Goal: Task Accomplishment & Management: Complete application form

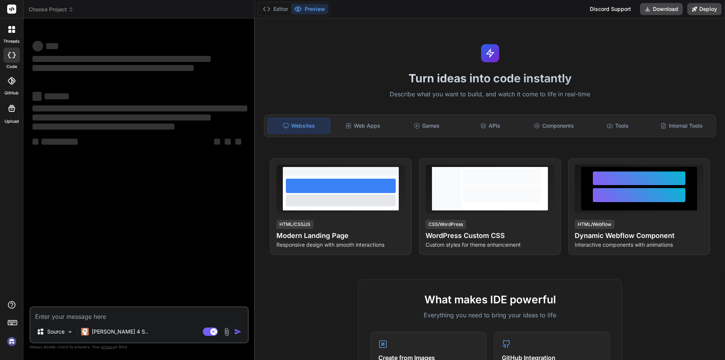
click at [142, 315] on textarea at bounding box center [139, 314] width 217 height 14
type textarea "x"
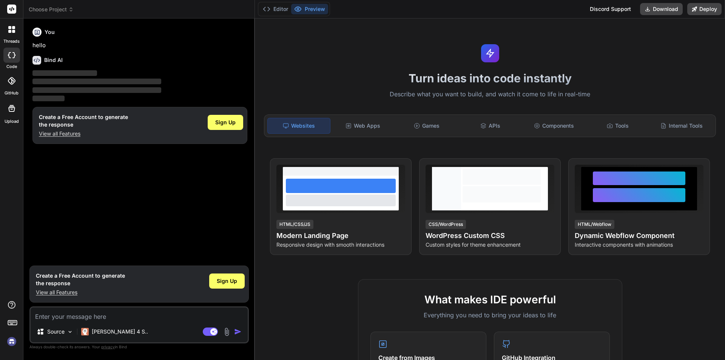
type textarea "d"
type textarea "x"
type textarea "df"
type textarea "x"
type textarea "df"
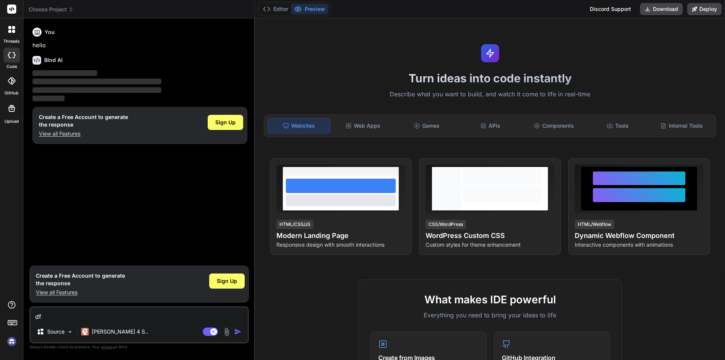
click at [239, 338] on div "Source Claude 4 S.." at bounding box center [139, 333] width 217 height 18
click at [238, 333] on img "button" at bounding box center [238, 332] width 8 height 8
type textarea "x"
click at [102, 317] on textarea "df" at bounding box center [139, 314] width 217 height 14
click at [234, 333] on img "button" at bounding box center [238, 332] width 8 height 8
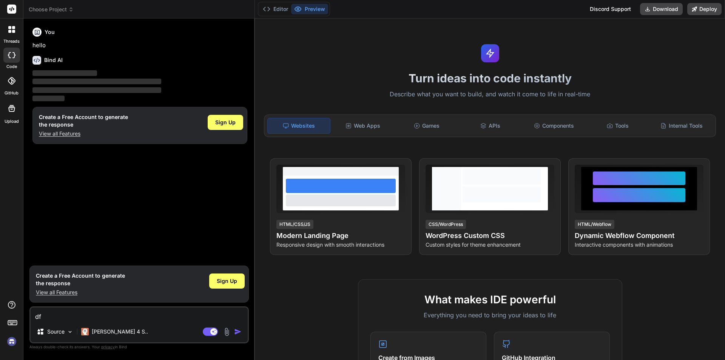
click at [149, 308] on textarea "df" at bounding box center [139, 314] width 217 height 14
type textarea "d"
type textarea "x"
click at [66, 290] on p "View all Features" at bounding box center [80, 292] width 89 height 8
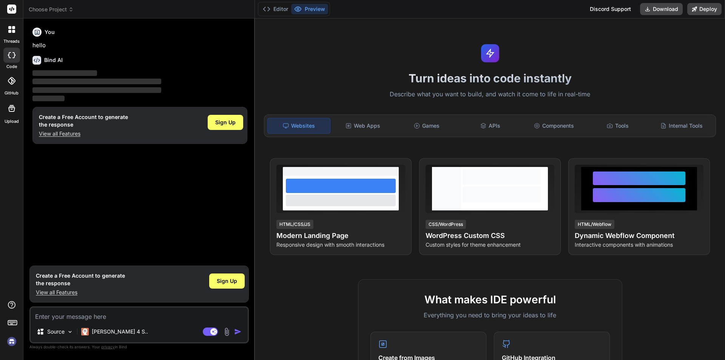
click at [103, 324] on div "Source Claude 4 S.. Agent Mode. When this toggle is activated, AI automatically…" at bounding box center [138, 324] width 219 height 37
click at [99, 313] on textarea at bounding box center [139, 314] width 217 height 14
type textarea "uj"
type textarea "x"
type textarea "ujj"
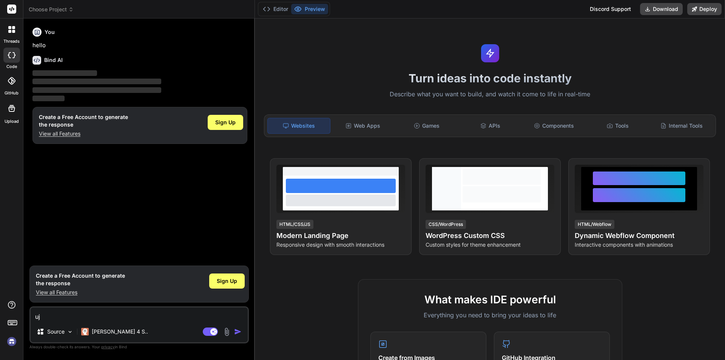
type textarea "x"
type textarea "ujj"
click at [216, 329] on rect at bounding box center [210, 331] width 15 height 8
click at [237, 331] on img "button" at bounding box center [238, 332] width 8 height 8
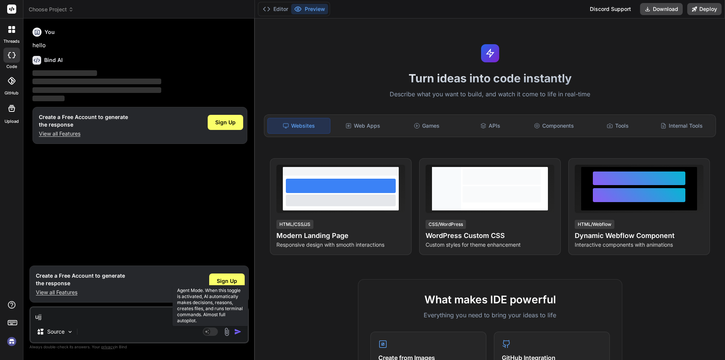
click at [211, 332] on rect at bounding box center [210, 331] width 15 height 8
type textarea "x"
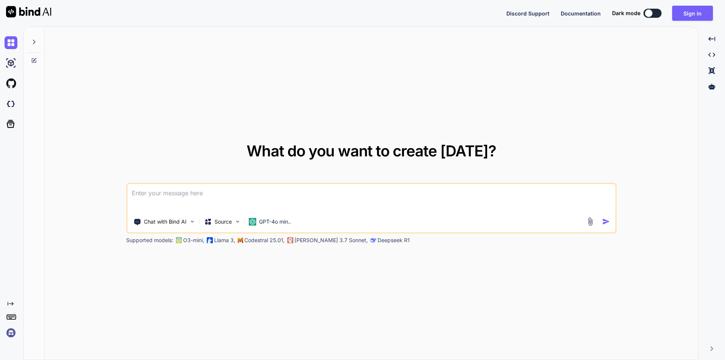
click at [210, 198] on textarea at bounding box center [371, 198] width 488 height 28
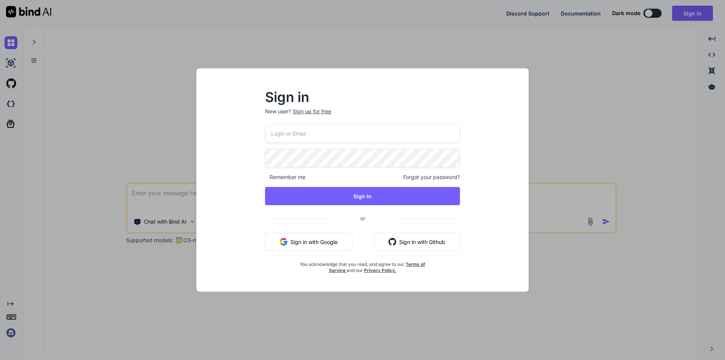
click at [309, 130] on input "email" at bounding box center [362, 133] width 195 height 19
click at [315, 112] on p "New user? Sign up for free" at bounding box center [362, 116] width 195 height 17
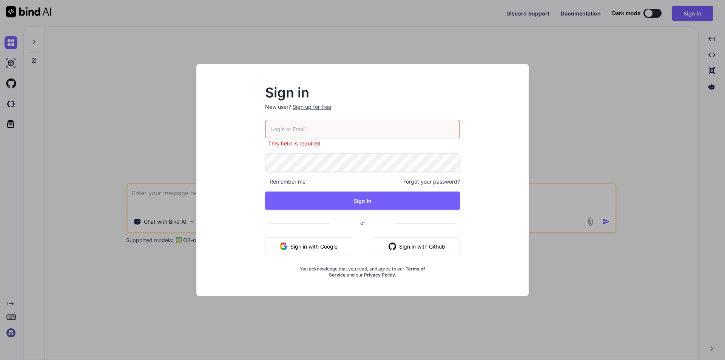
click at [313, 105] on div "Sign up for free" at bounding box center [312, 107] width 39 height 8
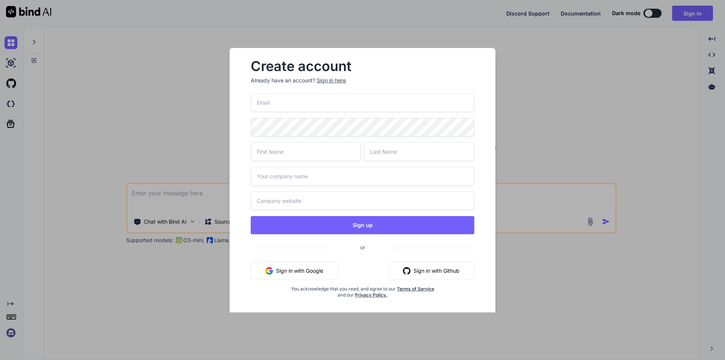
click at [313, 105] on input "email" at bounding box center [363, 102] width 224 height 19
type input "developwithsaurabh@gmail.com"
click at [324, 154] on input "text" at bounding box center [306, 151] width 110 height 19
type input "saurabh"
click at [452, 155] on input "text" at bounding box center [419, 151] width 110 height 19
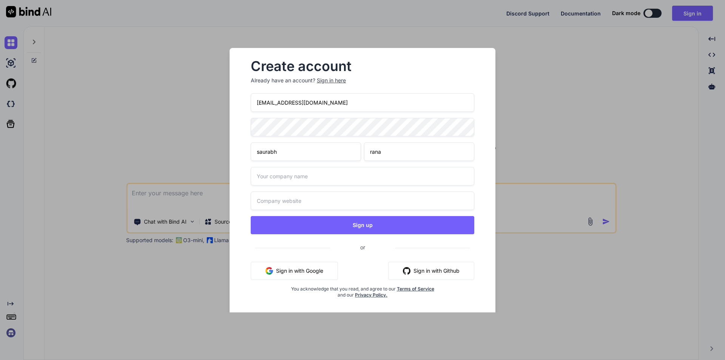
type input "rana"
click at [390, 174] on input "text" at bounding box center [363, 176] width 224 height 19
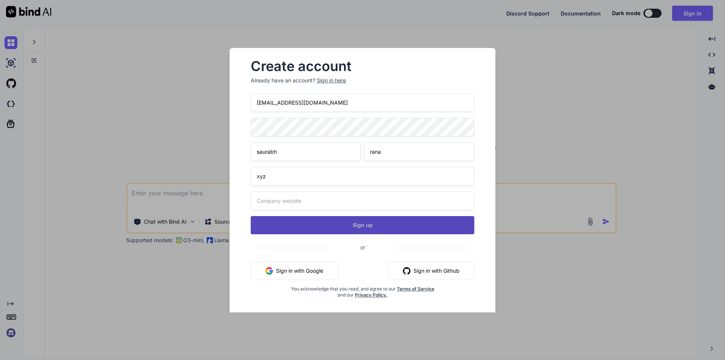
type input "xyz"
click at [366, 224] on button "Sign up" at bounding box center [363, 225] width 224 height 18
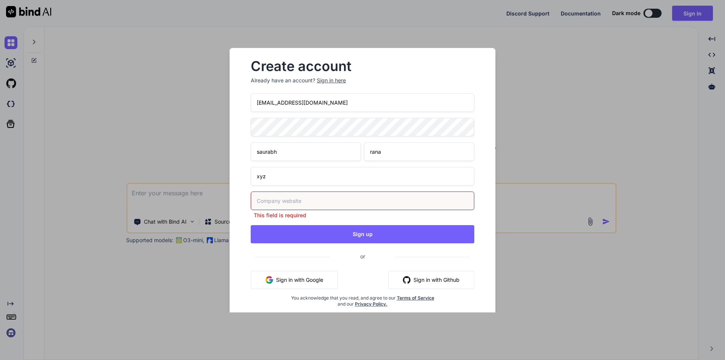
click at [356, 204] on input "text" at bounding box center [363, 200] width 224 height 19
click at [341, 106] on input "developwithsaurabh@gmail.com" at bounding box center [363, 102] width 224 height 19
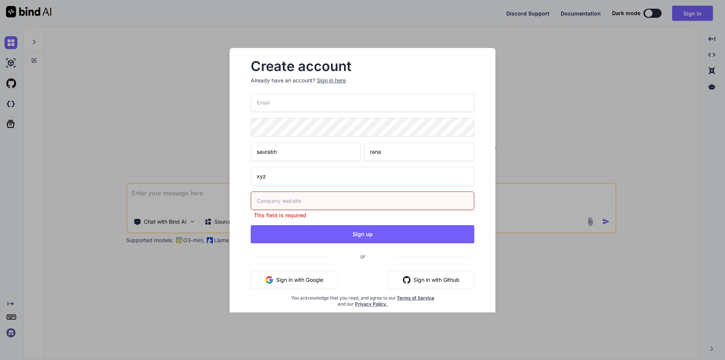
click at [340, 81] on div "Sign in here" at bounding box center [331, 81] width 29 height 8
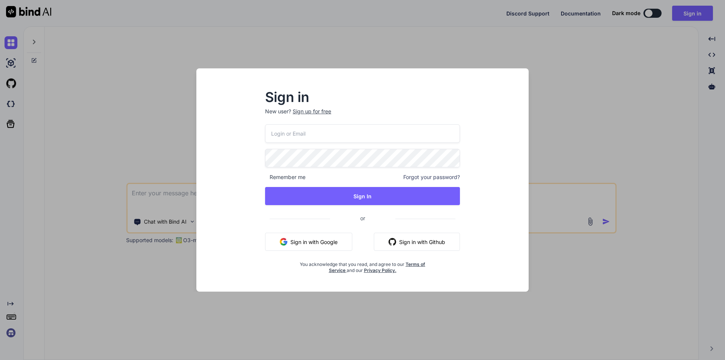
click at [333, 248] on button "Sign in with Google" at bounding box center [308, 242] width 87 height 18
